Goal: Task Accomplishment & Management: Manage account settings

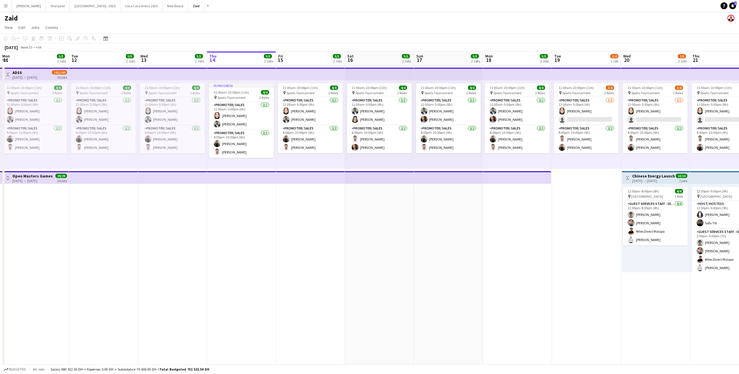
scroll to position [0, 190]
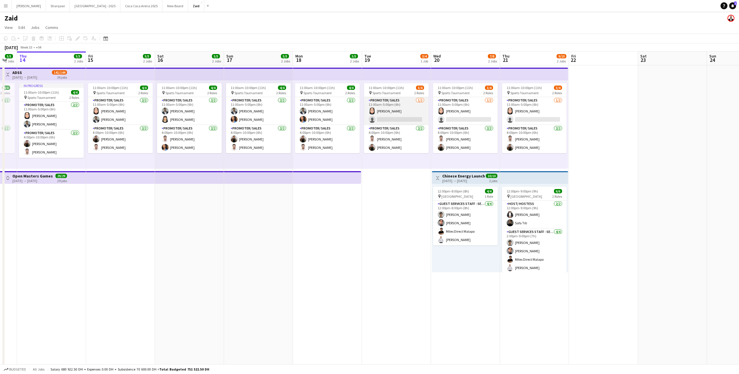
click at [416, 115] on app-card-role "Promoter/ Sales [DATE] 11:00am-5:00pm (6h) [PERSON_NAME] single-neutral-actions" at bounding box center [396, 111] width 65 height 28
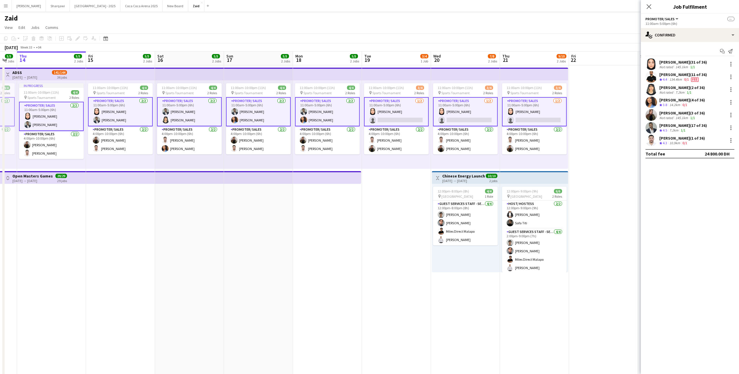
click at [419, 119] on app-card-role "Promoter/ Sales [DATE] 11:00am-5:00pm (6h) [PERSON_NAME] single-neutral-actions" at bounding box center [396, 111] width 65 height 29
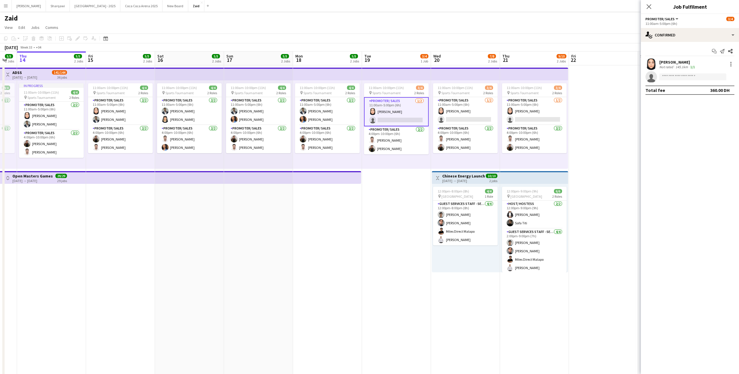
click at [359, 156] on div "11:00am-10:00pm (11h) 4/4 pin Sports Tournament 2 Roles Promoter/ Sales [DATE] …" at bounding box center [327, 124] width 69 height 88
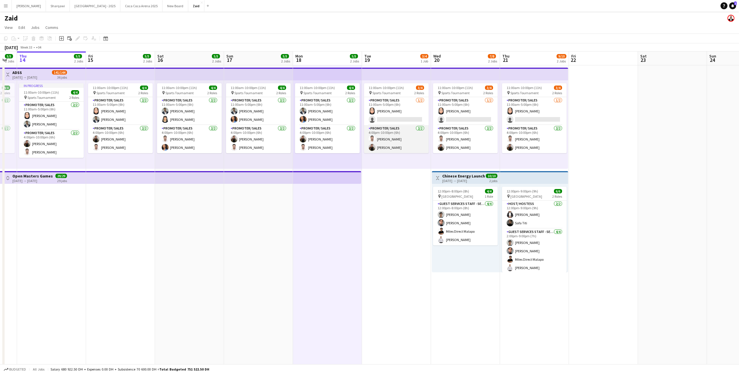
click at [399, 130] on app-card-role "Promoter/ Sales [DATE] 4:00pm-10:00pm (6h) [PERSON_NAME]" at bounding box center [396, 139] width 65 height 28
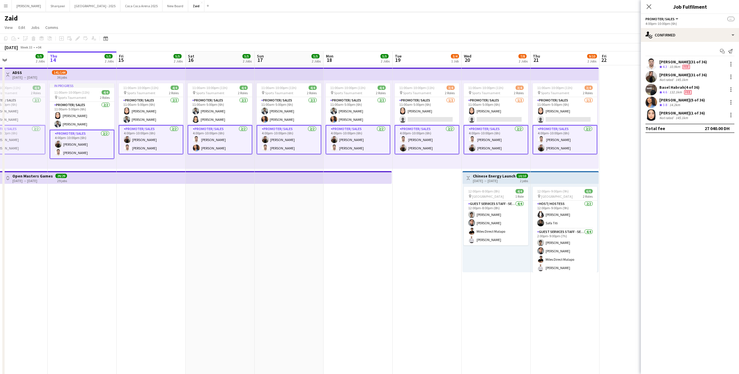
scroll to position [0, 119]
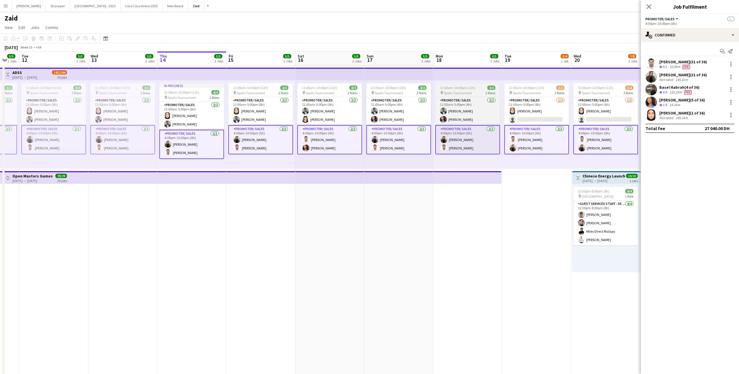
click at [317, 145] on app-card-role "Promoter/ Sales [DATE] 4:00pm-10:00pm (6h) [PERSON_NAME]" at bounding box center [329, 139] width 65 height 29
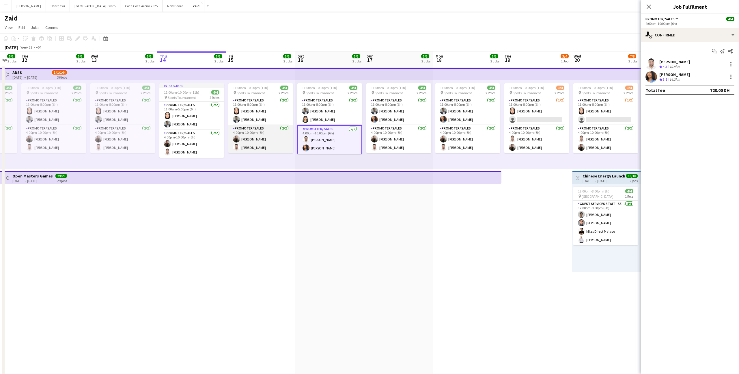
click at [278, 139] on app-card-role "Promoter/ Sales [DATE] 4:00pm-10:00pm (6h) [PERSON_NAME]" at bounding box center [260, 139] width 65 height 28
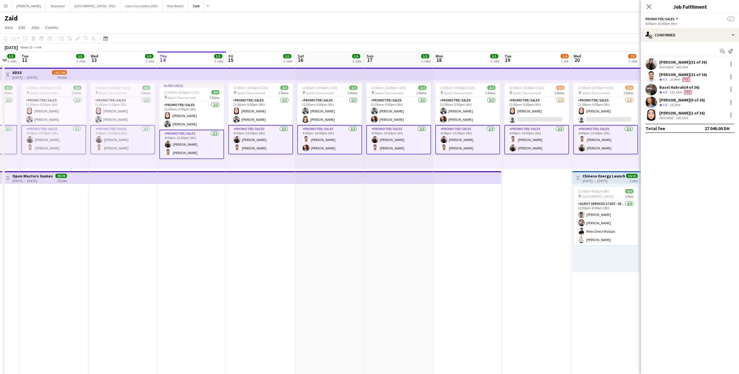
click at [278, 139] on app-card-role "Promoter/ Sales [DATE] 4:00pm-10:00pm (6h) [PERSON_NAME]" at bounding box center [260, 139] width 65 height 29
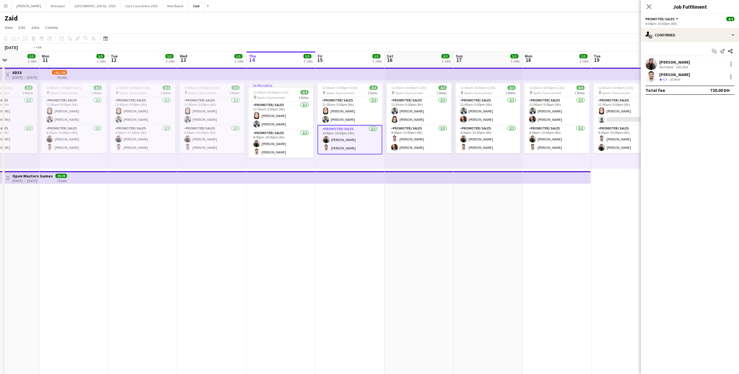
scroll to position [0, 194]
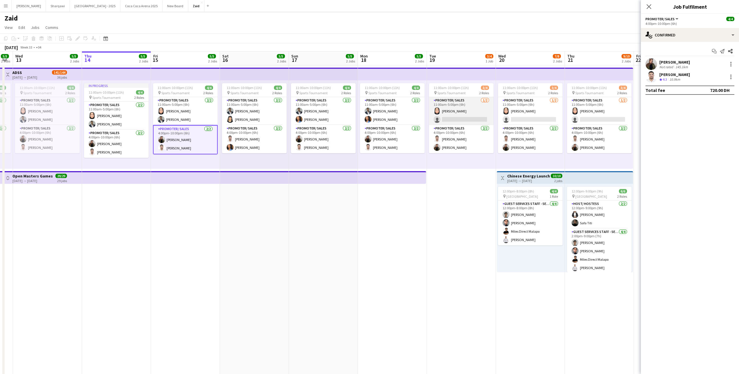
click at [465, 119] on app-card-role "Promoter/ Sales [DATE] 11:00am-5:00pm (6h) [PERSON_NAME] single-neutral-actions" at bounding box center [461, 111] width 65 height 28
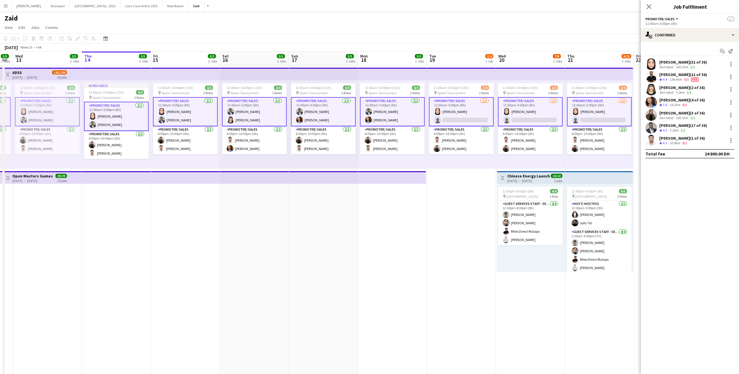
click at [465, 119] on app-card-role "Promoter/ Sales [DATE] 11:00am-5:00pm (6h) [PERSON_NAME] single-neutral-actions" at bounding box center [461, 111] width 65 height 29
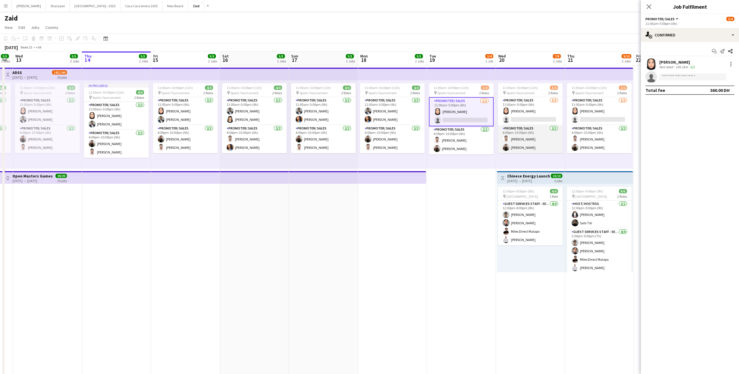
scroll to position [0, 242]
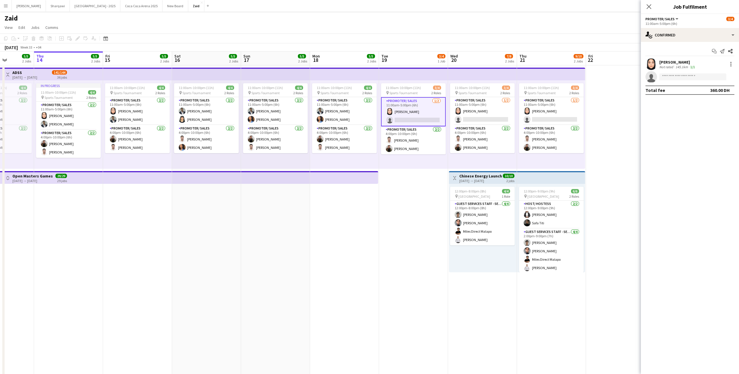
click at [400, 109] on app-card-role "Promoter/ Sales [DATE] 11:00am-5:00pm (6h) [PERSON_NAME] single-neutral-actions" at bounding box center [413, 111] width 65 height 29
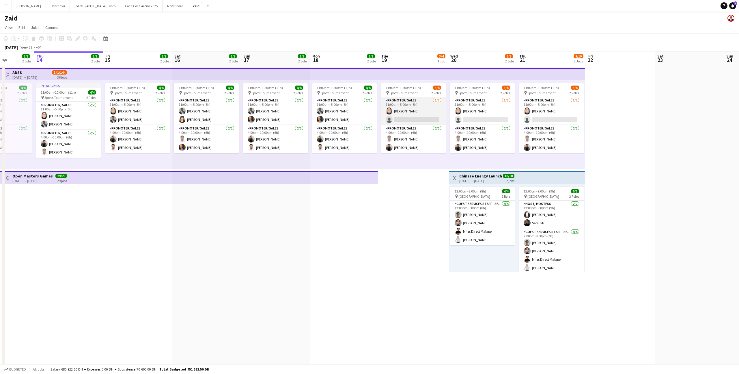
click at [414, 122] on app-card-role "Promoter/ Sales [DATE] 11:00am-5:00pm (6h) [PERSON_NAME] single-neutral-actions" at bounding box center [413, 111] width 65 height 28
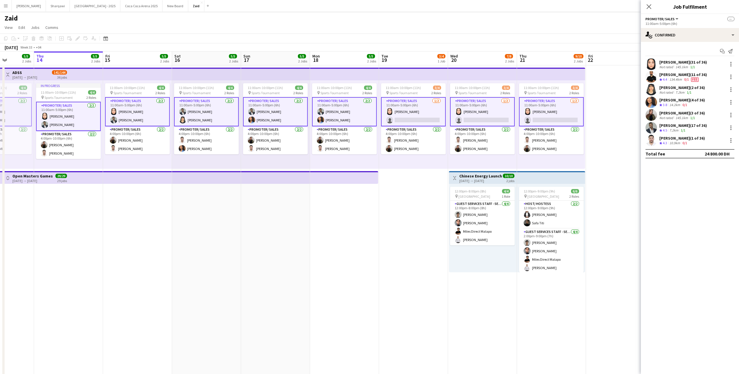
click at [414, 122] on app-card-role "Promoter/ Sales [DATE] 11:00am-5:00pm (6h) [PERSON_NAME] single-neutral-actions" at bounding box center [413, 111] width 65 height 29
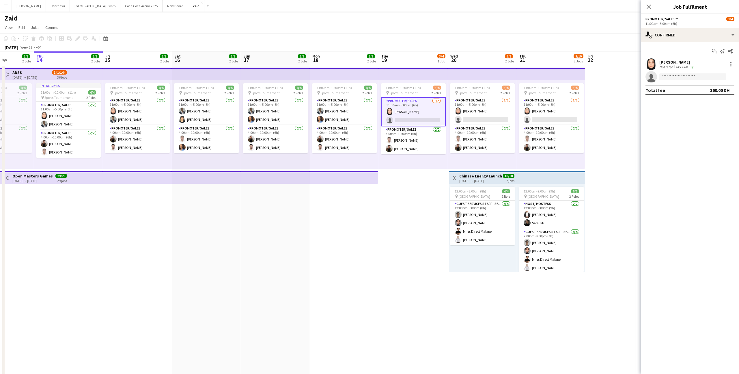
click at [429, 109] on app-card-role "Promoter/ Sales [DATE] 11:00am-5:00pm (6h) [PERSON_NAME] single-neutral-actions" at bounding box center [413, 111] width 65 height 29
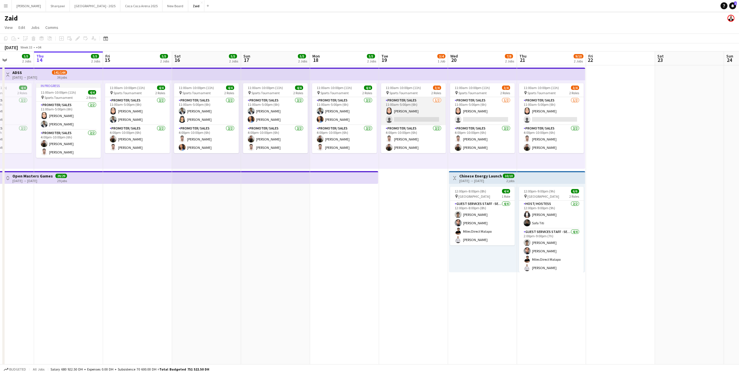
click at [429, 109] on app-card-role "Promoter/ Sales [DATE] 11:00am-5:00pm (6h) [PERSON_NAME] single-neutral-actions" at bounding box center [413, 111] width 65 height 28
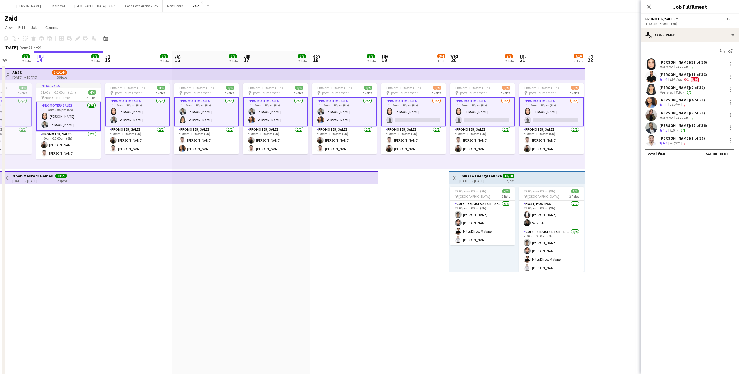
click at [416, 159] on div "11:00am-10:00pm (11h) 3/4 pin Sports Tournament 2 Roles Promoter/ Sales [DATE] …" at bounding box center [413, 124] width 69 height 88
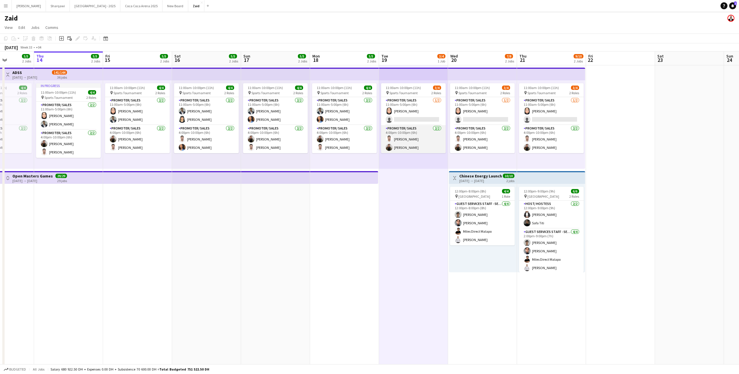
click at [417, 145] on app-card-role "Promoter/ Sales [DATE] 4:00pm-10:00pm (6h) [PERSON_NAME]" at bounding box center [413, 139] width 65 height 28
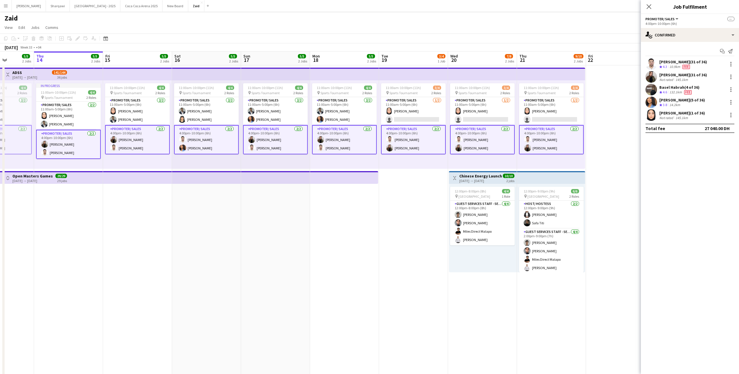
click at [417, 145] on app-card-role "Promoter/ Sales [DATE] 4:00pm-10:00pm (6h) [PERSON_NAME]" at bounding box center [413, 139] width 65 height 29
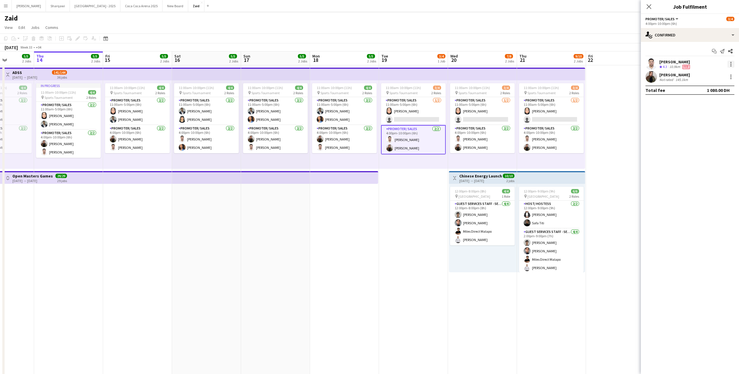
click at [728, 63] on div at bounding box center [731, 64] width 7 height 7
drag, startPoint x: 713, startPoint y: 113, endPoint x: 719, endPoint y: 74, distance: 39.5
click at [719, 74] on div "Edit fee Send notification Start chat Remove Set as supervisor" at bounding box center [711, 102] width 45 height 69
click at [727, 66] on div at bounding box center [730, 64] width 8 height 7
click at [729, 66] on div at bounding box center [731, 64] width 7 height 7
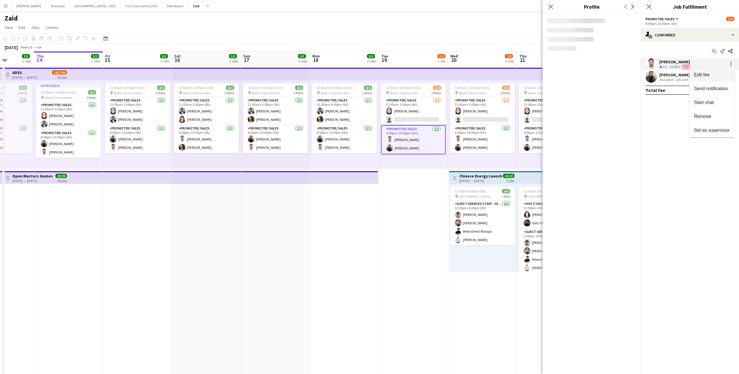
click at [723, 74] on span "Edit fee" at bounding box center [712, 74] width 36 height 5
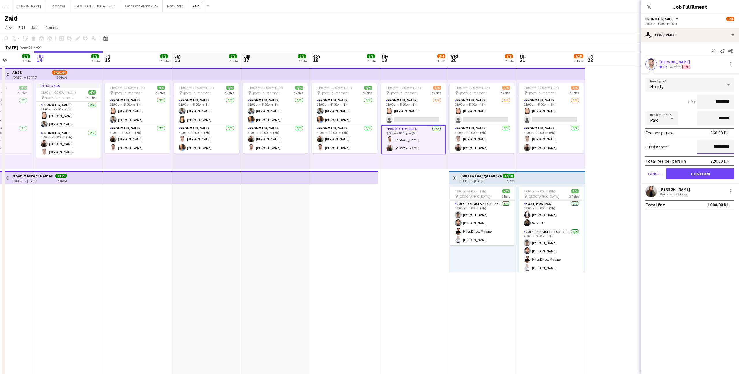
click at [714, 146] on input "*********" at bounding box center [715, 146] width 37 height 14
type input "*******"
click at [705, 171] on button "Confirm" at bounding box center [700, 174] width 68 height 12
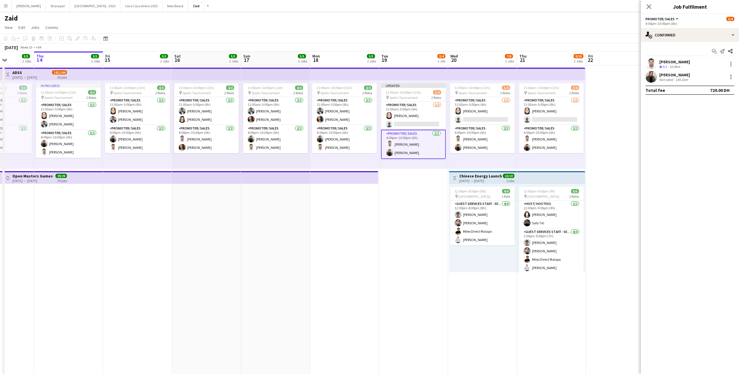
click at [616, 161] on app-date-cell at bounding box center [620, 365] width 69 height 601
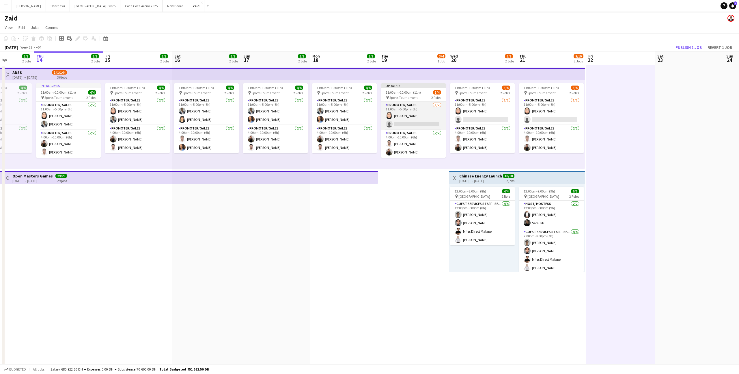
click at [410, 111] on app-card-role "Promoter/ Sales [DATE] 11:00am-5:00pm (6h) [PERSON_NAME] single-neutral-actions" at bounding box center [413, 116] width 65 height 28
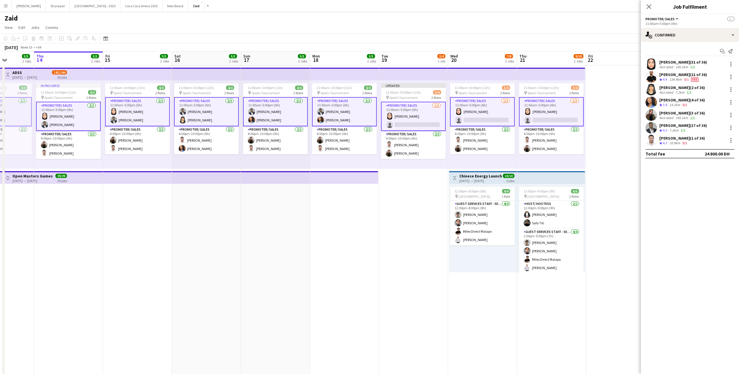
click at [410, 111] on app-card-role "Promoter/ Sales [DATE] 11:00am-5:00pm (6h) [PERSON_NAME] single-neutral-actions" at bounding box center [413, 116] width 65 height 29
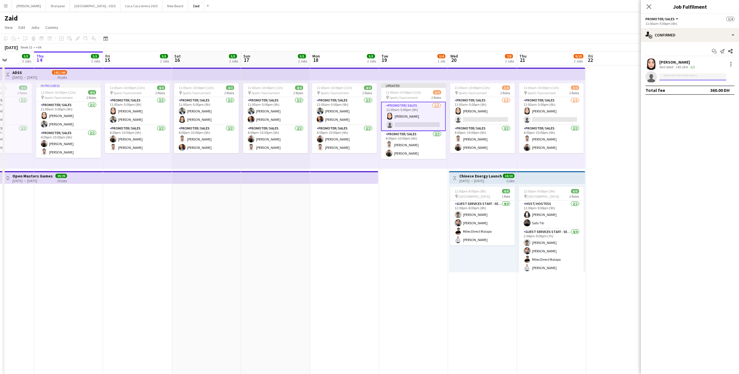
click at [669, 77] on input at bounding box center [692, 76] width 67 height 7
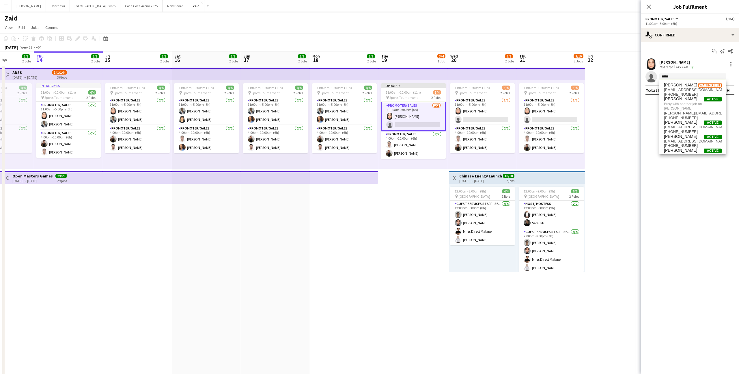
type input "*****"
click at [412, 114] on app-card-role "Promoter/ Sales [DATE] 11:00am-5:00pm (6h) [PERSON_NAME] single-neutral-actions" at bounding box center [413, 116] width 65 height 29
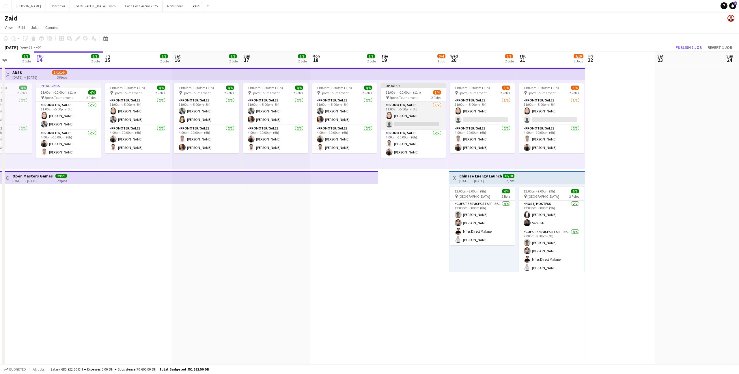
click at [390, 123] on app-card-role "Promoter/ Sales [DATE] 11:00am-5:00pm (6h) [PERSON_NAME] single-neutral-actions" at bounding box center [413, 116] width 65 height 28
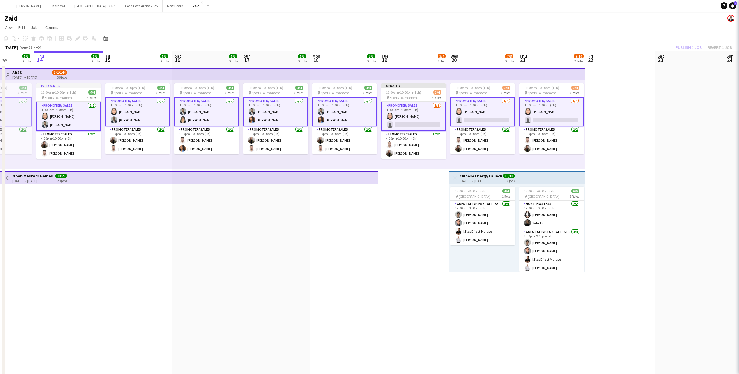
click at [391, 123] on app-card-role "Promoter/ Sales [DATE] 11:00am-5:00pm (6h) [PERSON_NAME] single-neutral-actions" at bounding box center [413, 116] width 65 height 29
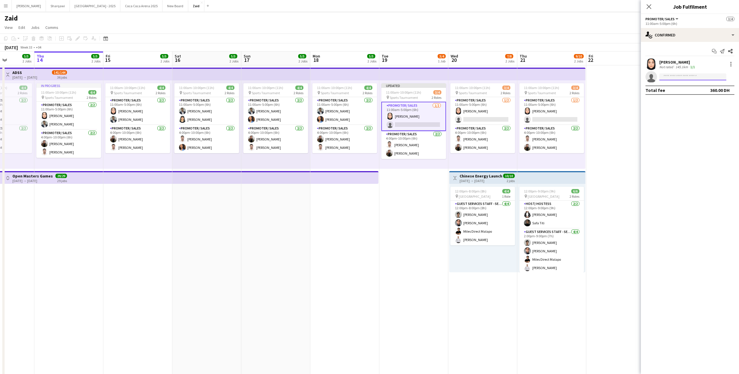
click at [667, 76] on input at bounding box center [692, 76] width 67 height 7
type input "**********"
click at [683, 105] on span "[EMAIL_ADDRESS][DOMAIN_NAME]" at bounding box center [693, 103] width 58 height 5
click at [683, 105] on mat-expansion-panel "check Confirmed Start chat Send notification Share [PERSON_NAME] Not rated 145.…" at bounding box center [690, 208] width 98 height 332
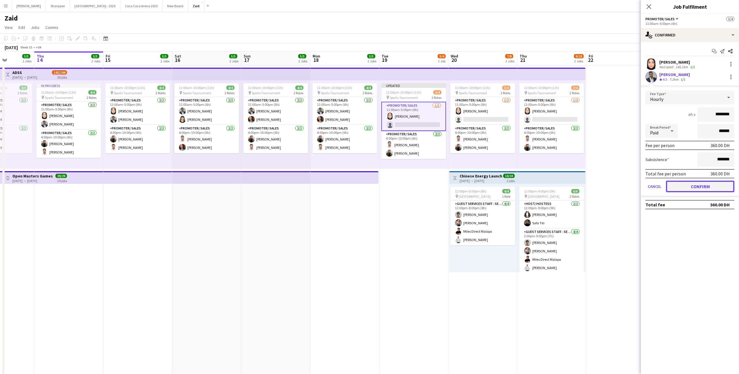
click at [689, 188] on button "Confirm" at bounding box center [700, 186] width 68 height 12
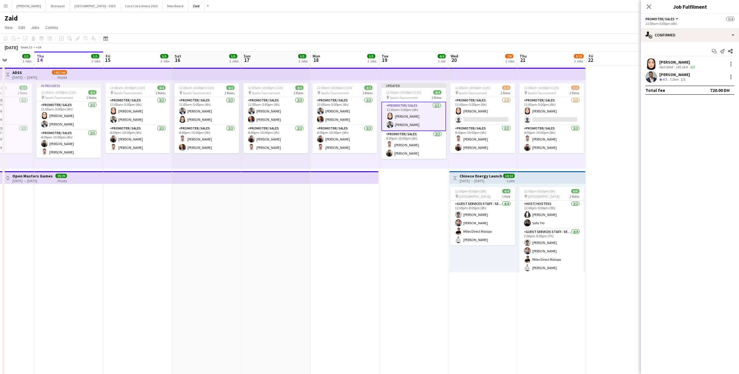
click at [597, 141] on app-date-cell at bounding box center [620, 365] width 69 height 601
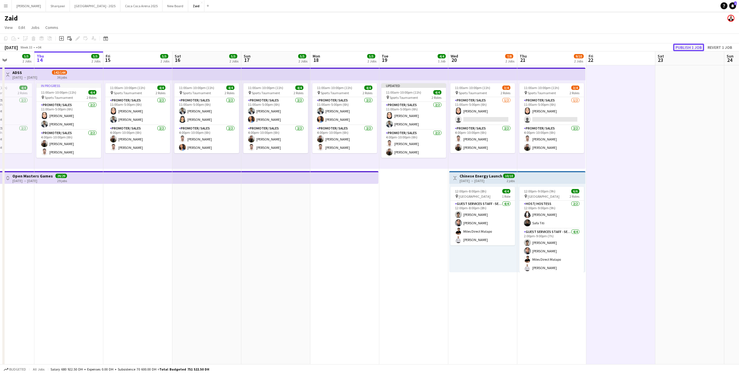
click at [679, 47] on button "Publish 1 job" at bounding box center [688, 48] width 31 height 8
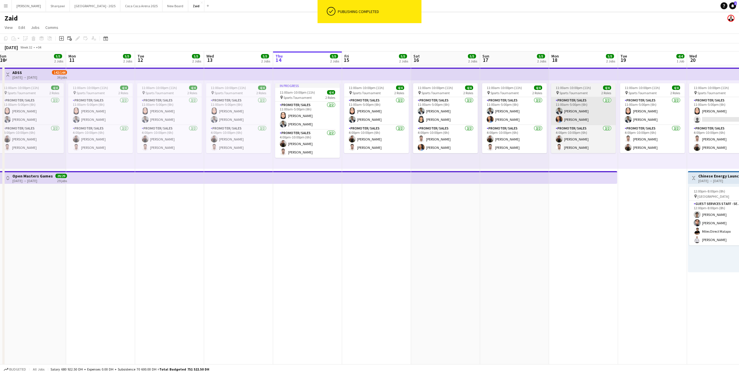
scroll to position [0, 147]
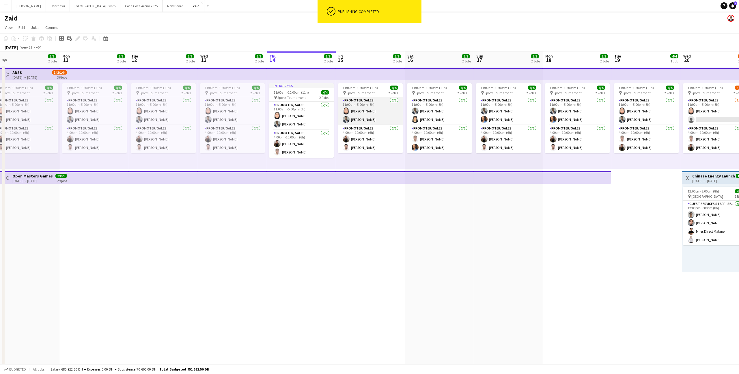
click at [377, 117] on app-card-role "Promoter/ Sales [DATE] 11:00am-5:00pm (6h) [PERSON_NAME] [PERSON_NAME] Habra" at bounding box center [370, 111] width 65 height 28
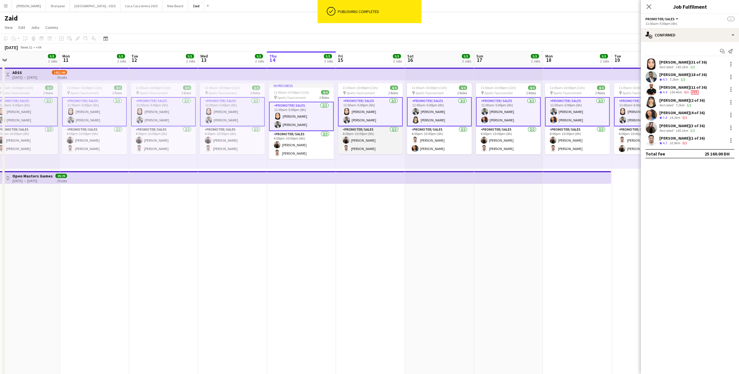
click at [388, 134] on app-card-role "Promoter/ Sales [DATE] 4:00pm-10:00pm (6h) [PERSON_NAME]" at bounding box center [370, 140] width 65 height 28
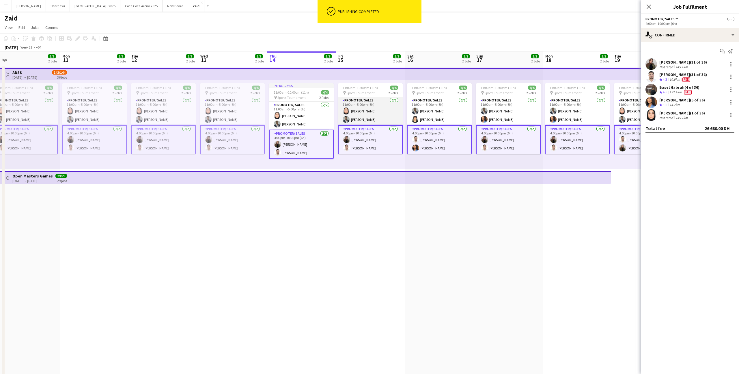
click at [387, 121] on app-card-role "Promoter/ Sales [DATE] 11:00am-5:00pm (6h) [PERSON_NAME] [PERSON_NAME] Habra" at bounding box center [370, 111] width 65 height 28
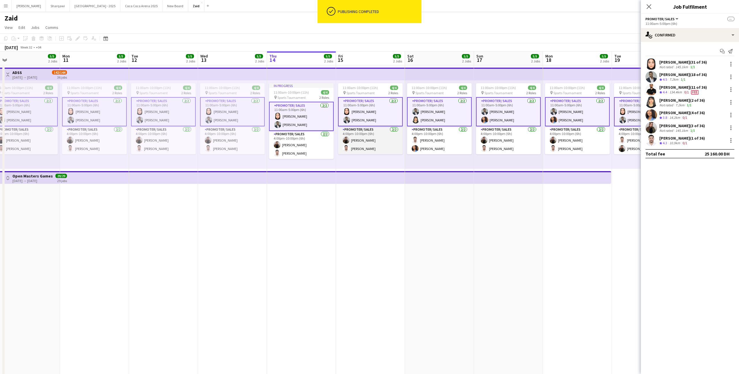
click at [387, 132] on app-card-role "Promoter/ Sales [DATE] 4:00pm-10:00pm (6h) [PERSON_NAME]" at bounding box center [370, 140] width 65 height 28
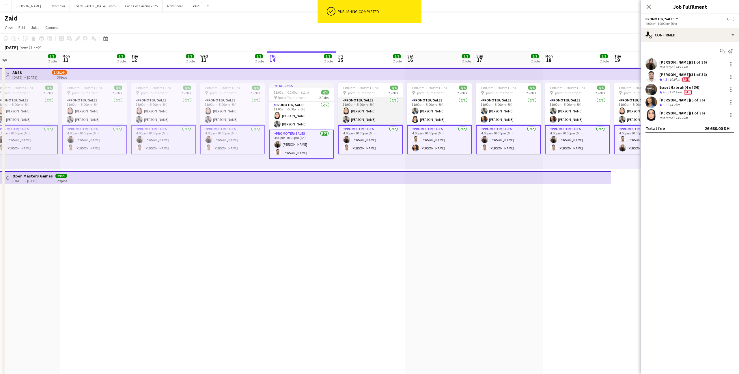
click at [382, 115] on app-card-role "Promoter/ Sales [DATE] 11:00am-5:00pm (6h) [PERSON_NAME] [PERSON_NAME] Habra" at bounding box center [370, 111] width 65 height 28
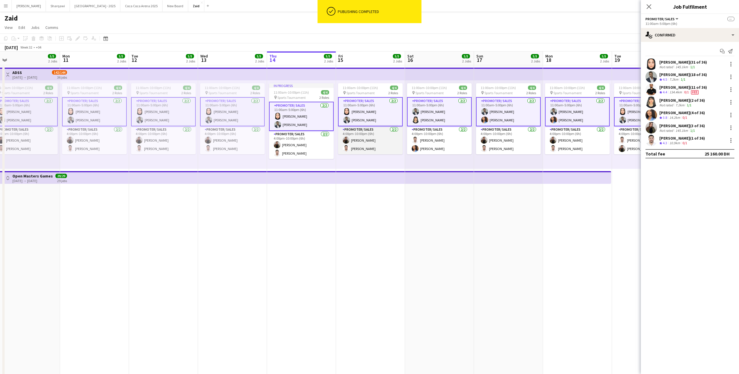
click at [393, 140] on app-card-role "Promoter/ Sales [DATE] 4:00pm-10:00pm (6h) [PERSON_NAME]" at bounding box center [370, 140] width 65 height 28
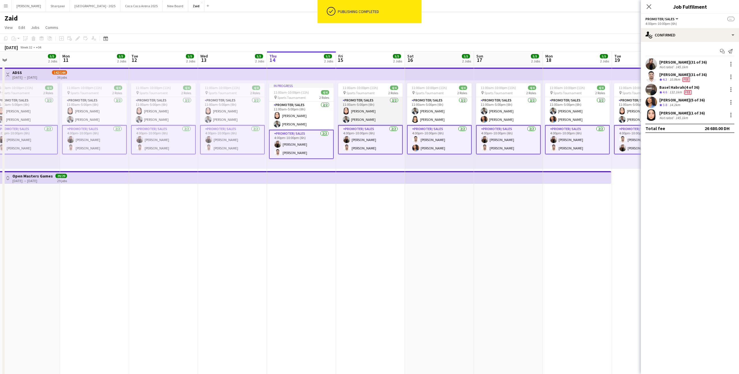
click at [383, 115] on app-card-role "Promoter/ Sales [DATE] 11:00am-5:00pm (6h) [PERSON_NAME] [PERSON_NAME] Habra" at bounding box center [370, 111] width 65 height 28
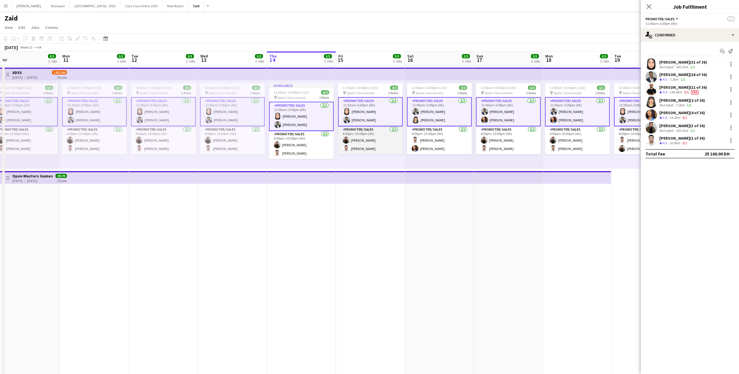
click at [393, 146] on app-card-role "Promoter/ Sales [DATE] 4:00pm-10:00pm (6h) [PERSON_NAME]" at bounding box center [370, 140] width 65 height 28
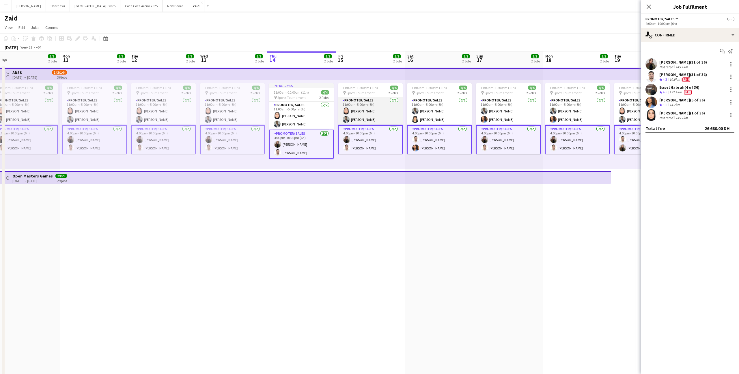
click at [370, 106] on app-card-role "Promoter/ Sales [DATE] 11:00am-5:00pm (6h) [PERSON_NAME] [PERSON_NAME] Habra" at bounding box center [370, 111] width 65 height 28
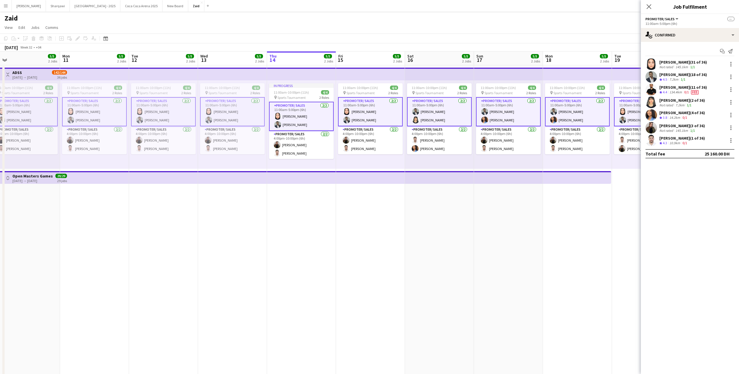
click at [370, 106] on app-card-role "Promoter/ Sales [DATE] 11:00am-5:00pm (6h) [PERSON_NAME] [PERSON_NAME] Habra" at bounding box center [370, 111] width 65 height 29
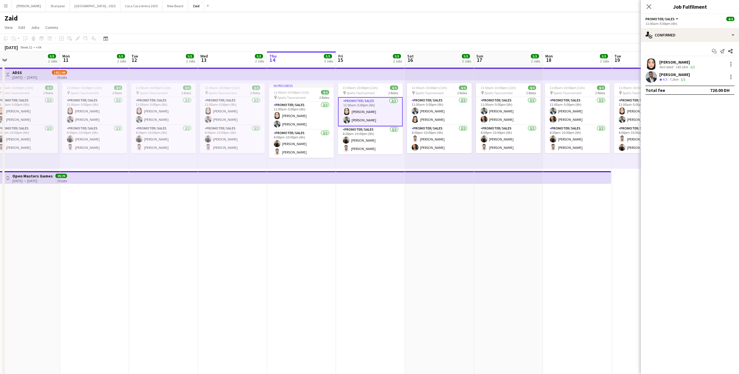
click at [436, 223] on app-date-cell "11:00am-10:00pm (11h) 4/4 pin Sports Tournament 2 Roles Promoter/ Sales [DATE] …" at bounding box center [439, 365] width 69 height 601
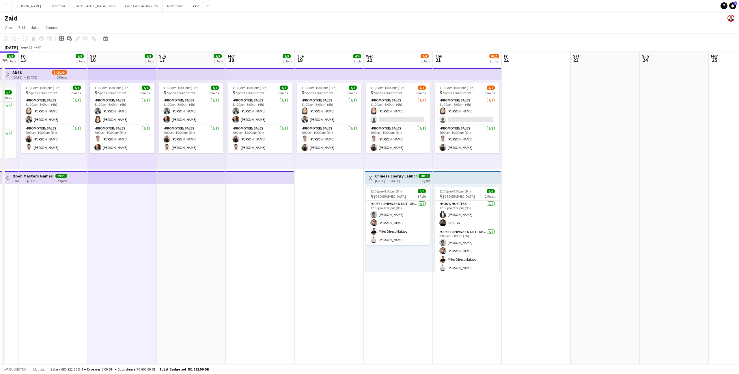
scroll to position [0, 188]
click at [395, 120] on app-card-role "Promoter/ Sales [DATE] 11:00am-5:00pm (6h) [PERSON_NAME] single-neutral-actions" at bounding box center [398, 111] width 65 height 28
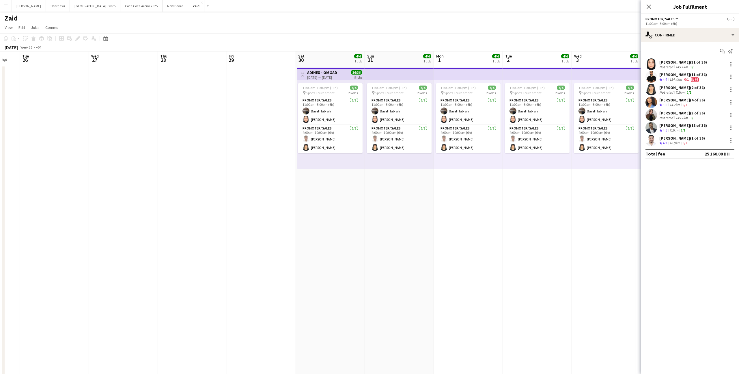
scroll to position [0, 201]
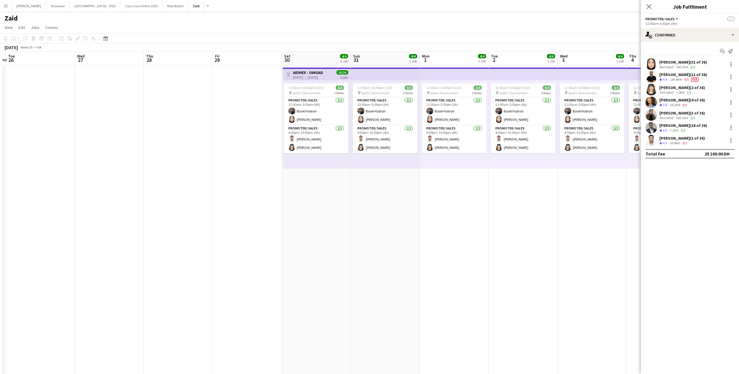
click at [418, 139] on div "11:00am-10:00pm (11h) 4/4 pin Sports Tournament 2 Roles Promoter/ Sales [DATE] …" at bounding box center [385, 124] width 69 height 88
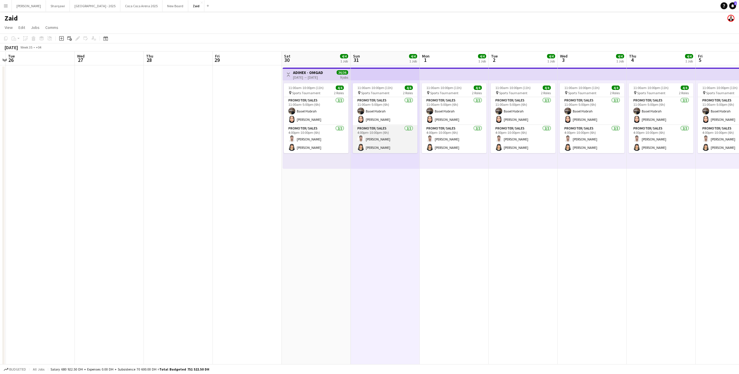
click at [402, 141] on app-card-role "Promoter/ Sales [DATE] 4:00pm-10:00pm (6h) [PERSON_NAME]" at bounding box center [385, 139] width 65 height 28
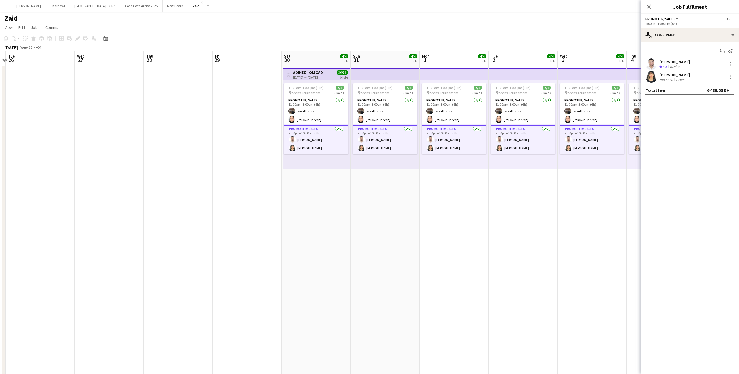
click at [693, 79] on div "[PERSON_NAME] Not rated 7.2km" at bounding box center [690, 77] width 98 height 12
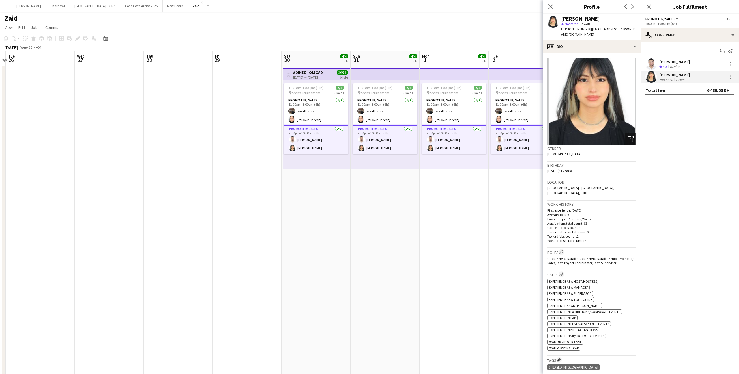
click at [633, 136] on icon "Open photos pop-in" at bounding box center [631, 139] width 6 height 6
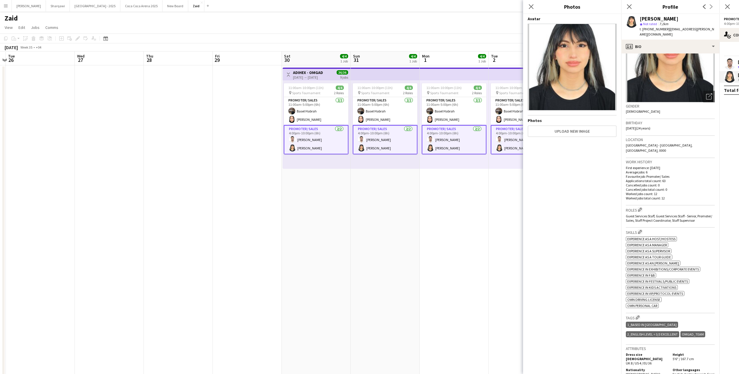
scroll to position [42, 0]
click at [692, 136] on div "Location [GEOGRAPHIC_DATA] - [GEOGRAPHIC_DATA], [GEOGRAPHIC_DATA], 0000" at bounding box center [670, 147] width 89 height 22
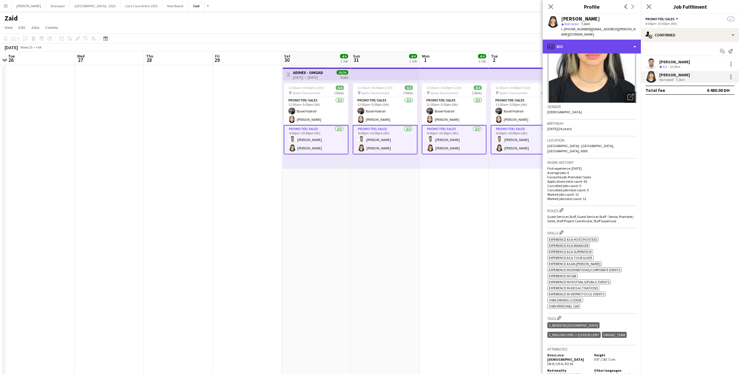
click at [628, 44] on div "profile Bio" at bounding box center [592, 47] width 98 height 14
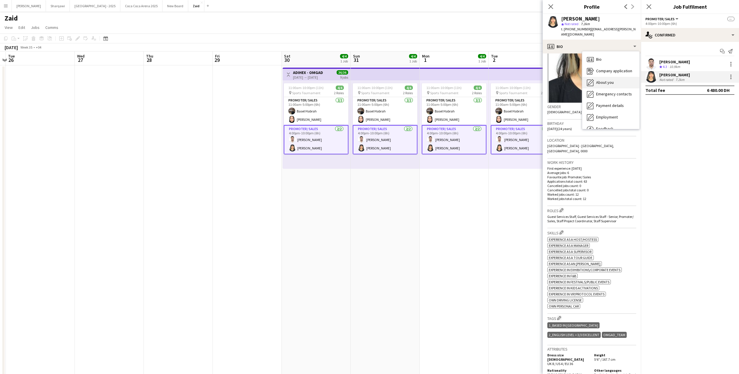
click at [612, 80] on span "About you" at bounding box center [605, 82] width 18 height 5
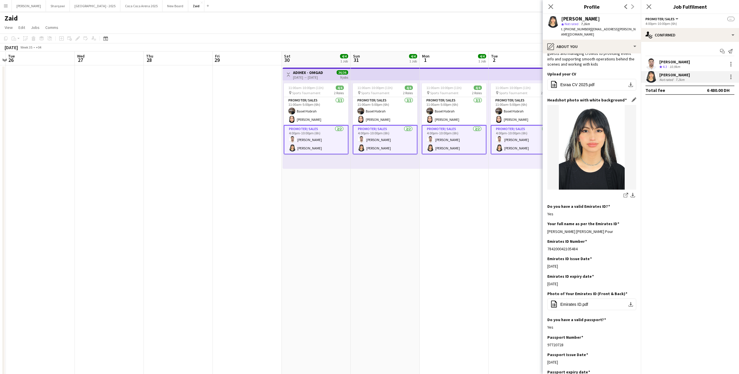
scroll to position [57, 0]
click at [579, 301] on span "Emirates ID.pdf" at bounding box center [574, 303] width 28 height 5
